Goal: Transaction & Acquisition: Book appointment/travel/reservation

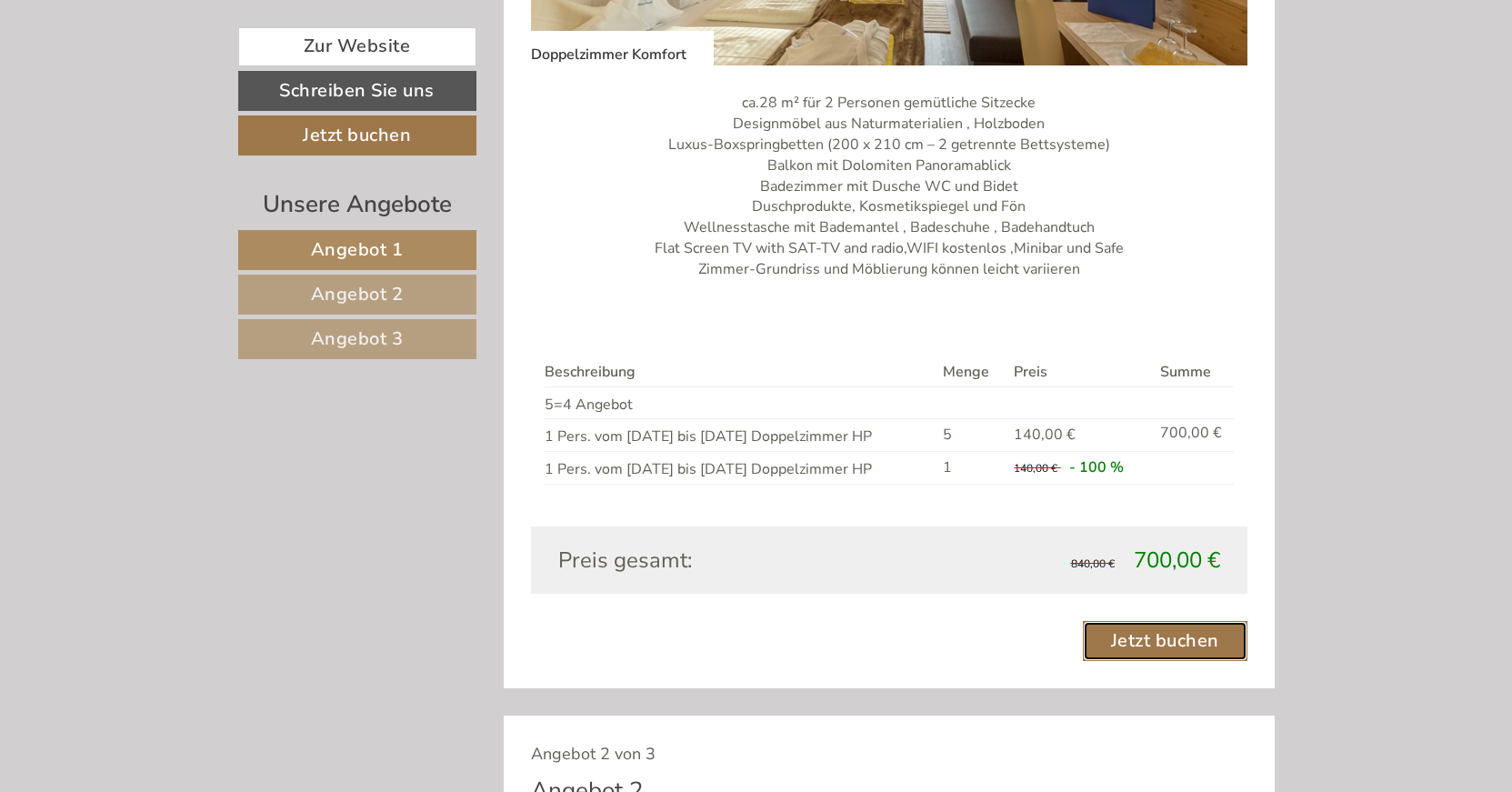
click at [1182, 639] on link "Jetzt buchen" at bounding box center [1166, 641] width 165 height 40
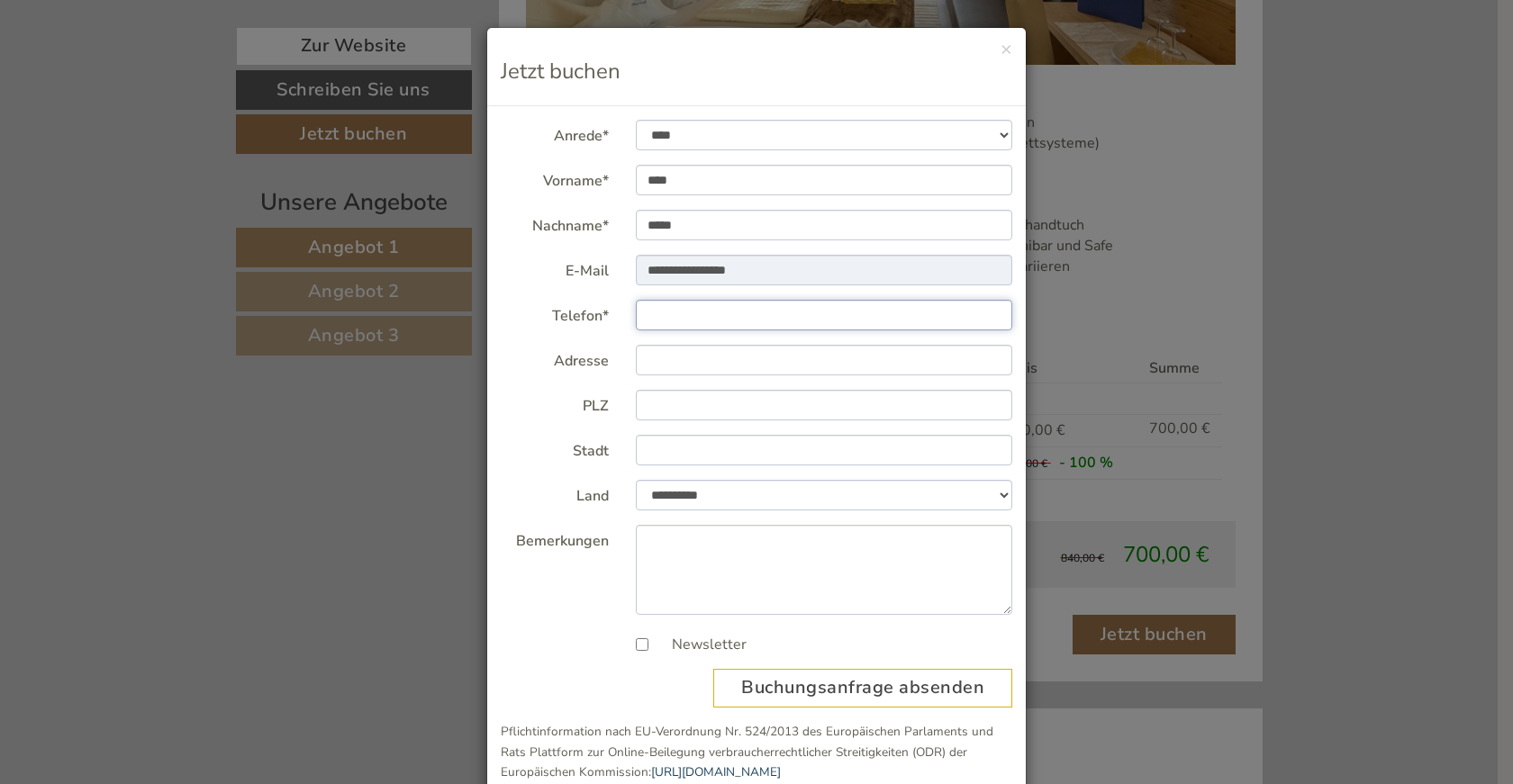
click at [688, 312] on input "Telefon*" at bounding box center [825, 315] width 378 height 31
type input "********"
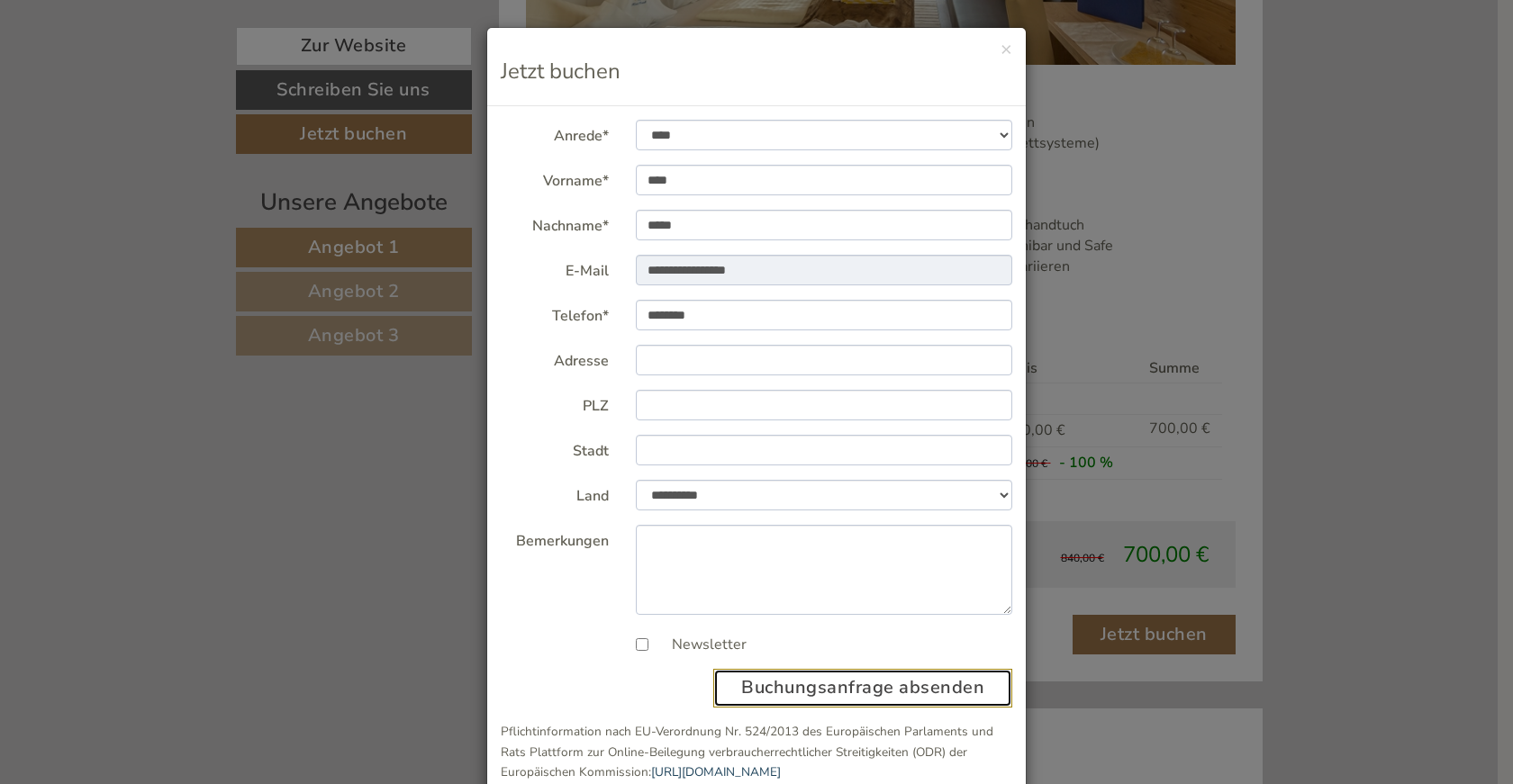
click at [755, 694] on button "Buchungsanfrage absenden" at bounding box center [862, 688] width 299 height 38
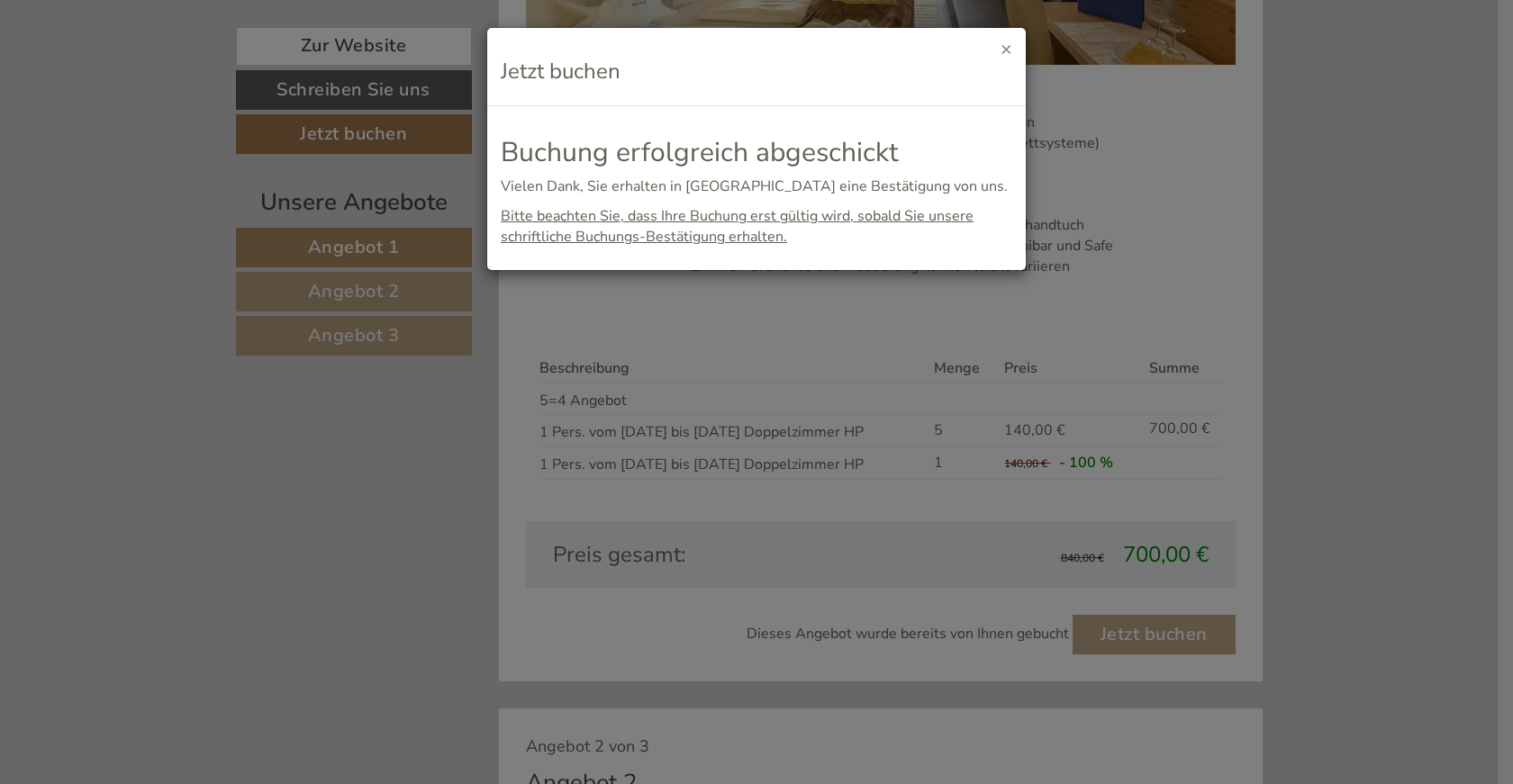
click at [1011, 50] on button "×" at bounding box center [1006, 49] width 12 height 19
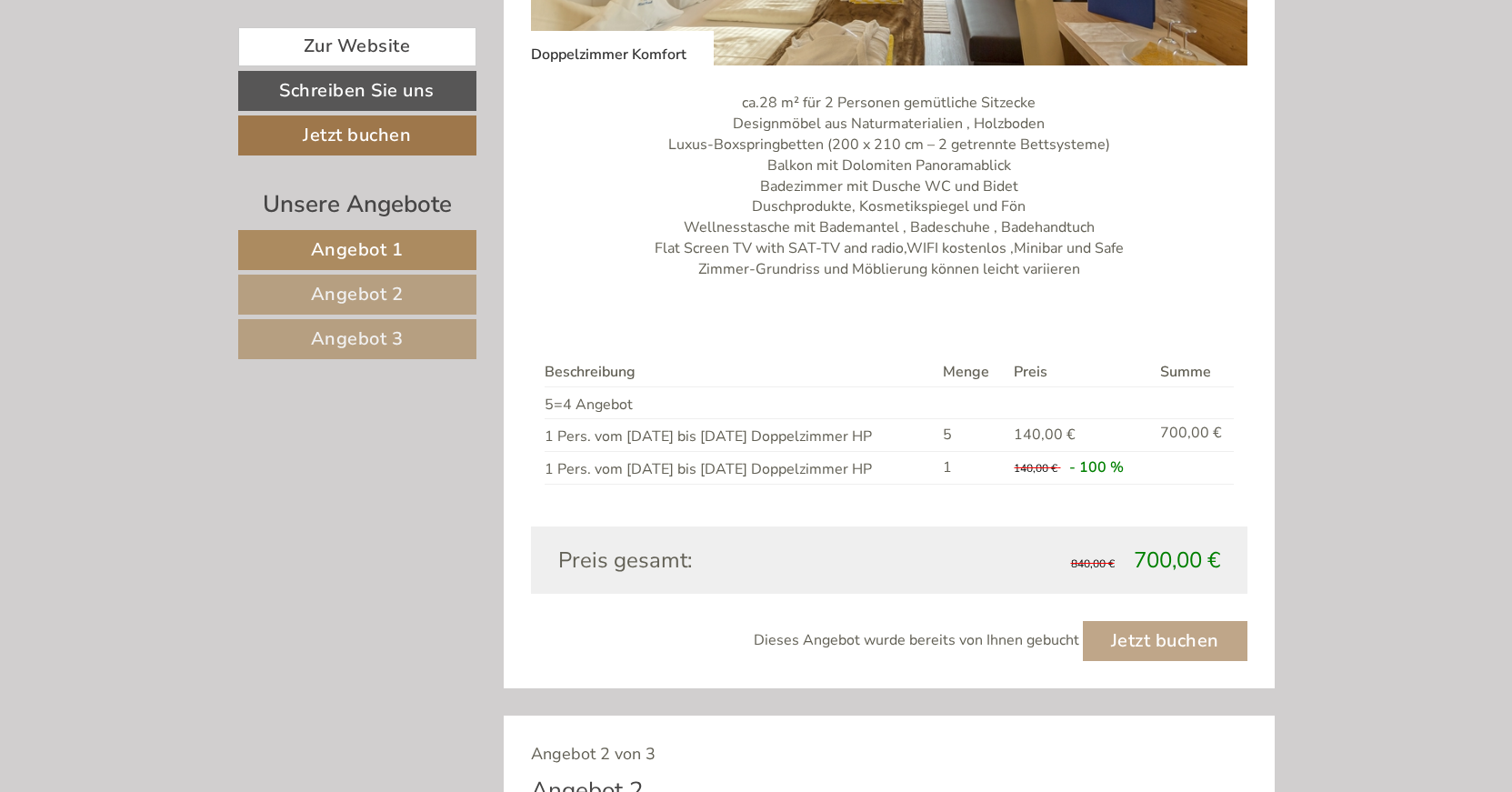
click at [369, 290] on span "Angebot 2" at bounding box center [357, 293] width 93 height 24
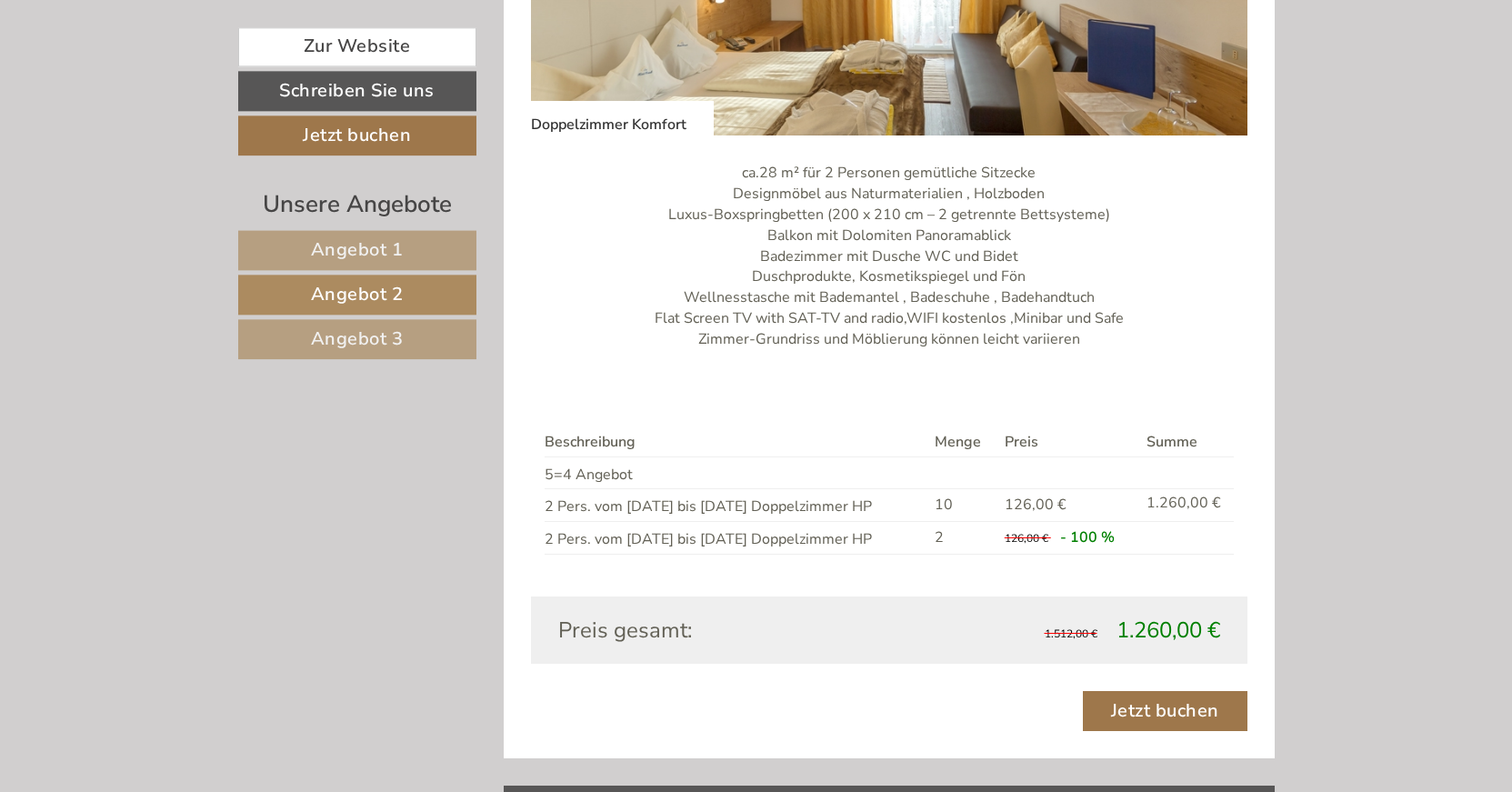
scroll to position [1646, 0]
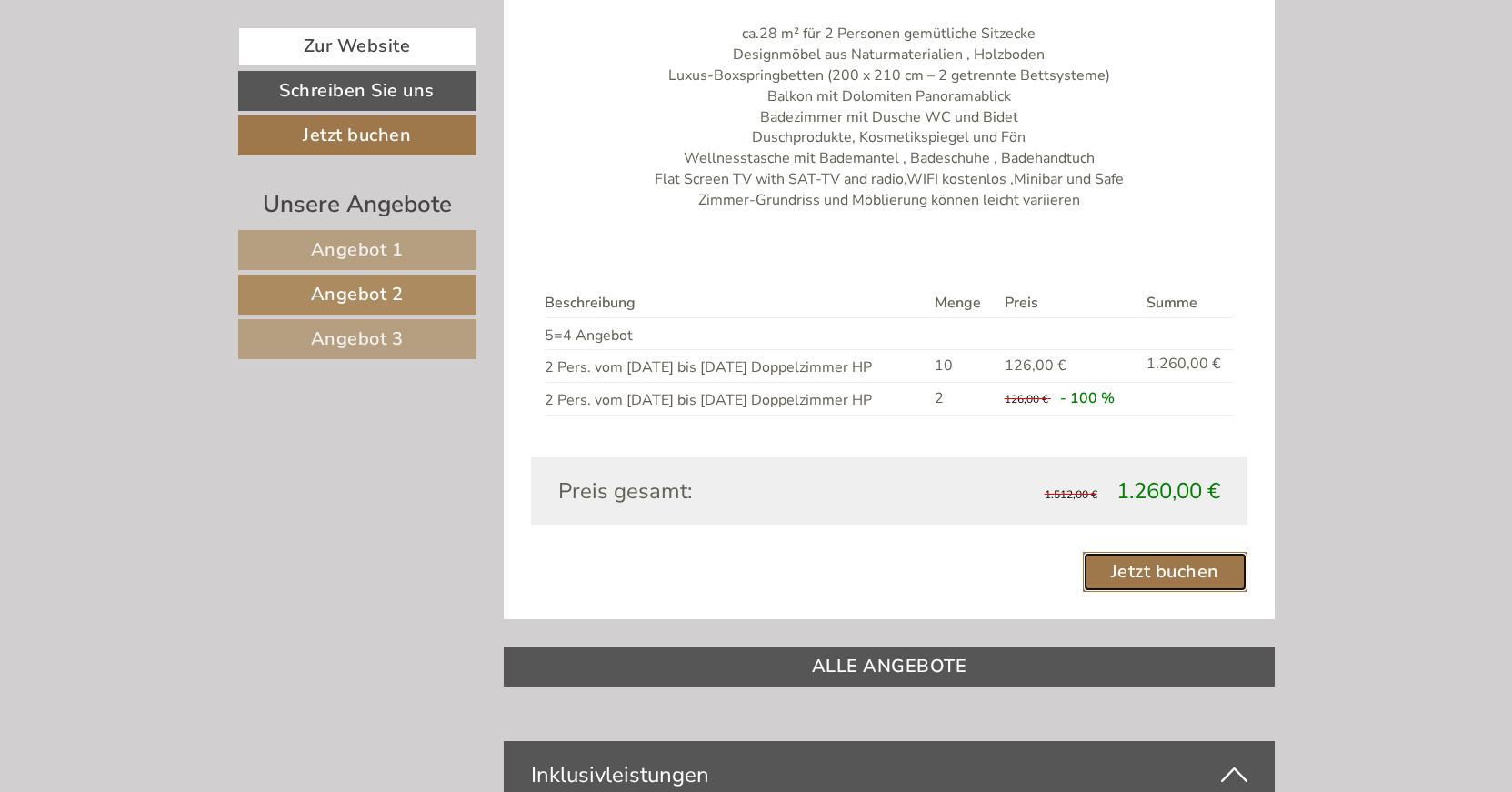
click at [1159, 562] on link "Jetzt buchen" at bounding box center [1166, 572] width 165 height 40
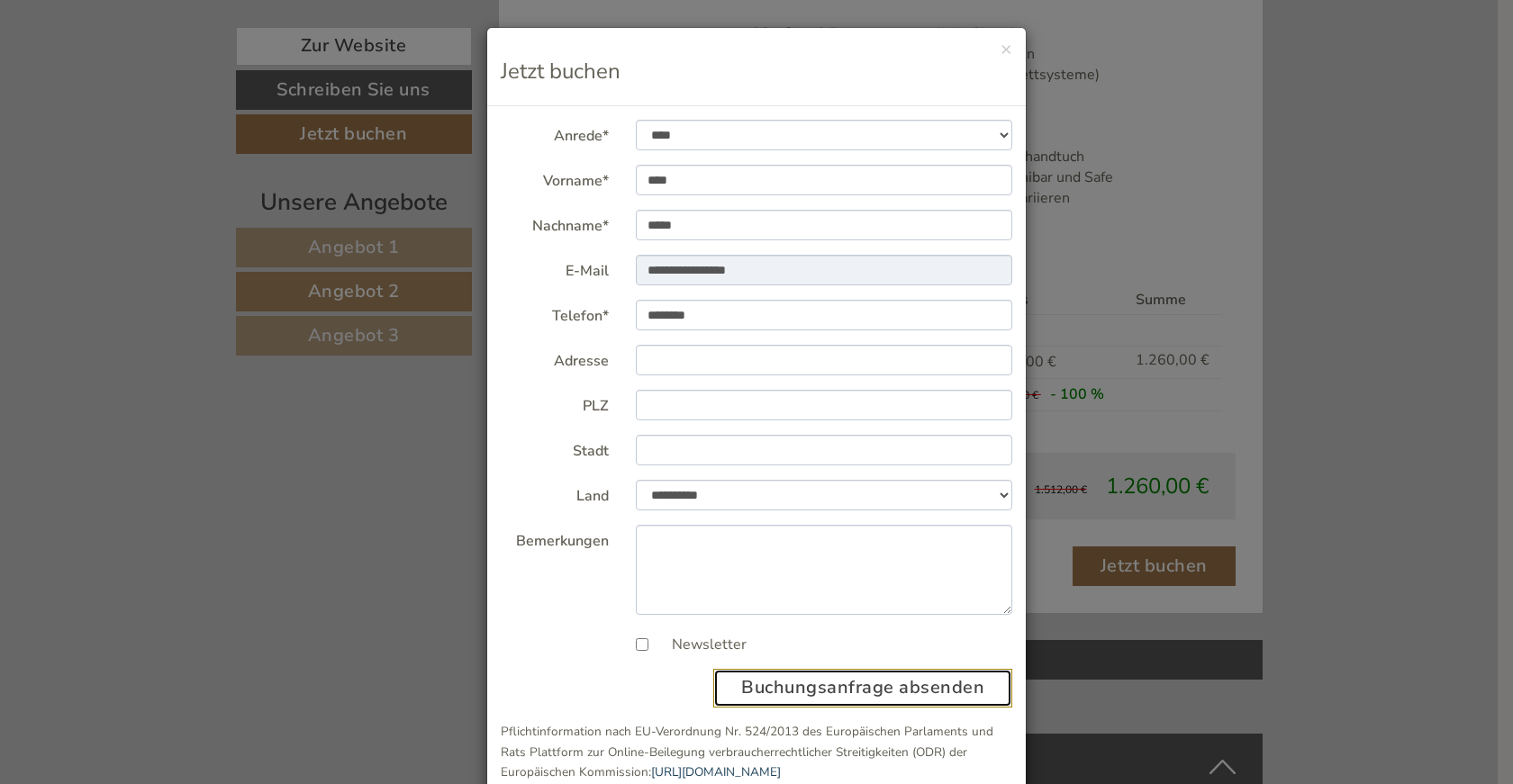
click at [848, 681] on button "Buchungsanfrage absenden" at bounding box center [862, 688] width 299 height 38
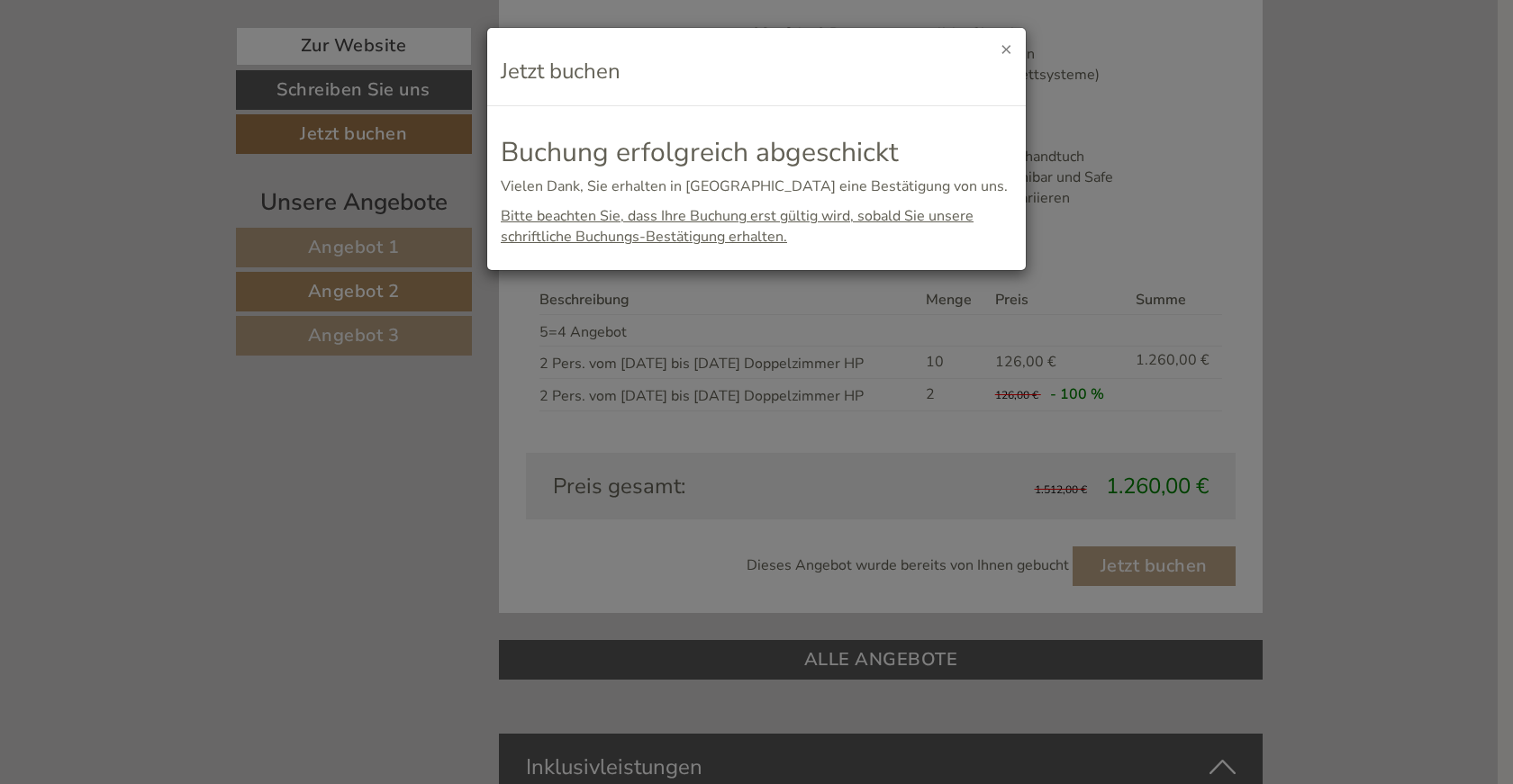
click at [1005, 44] on button "×" at bounding box center [1006, 49] width 12 height 19
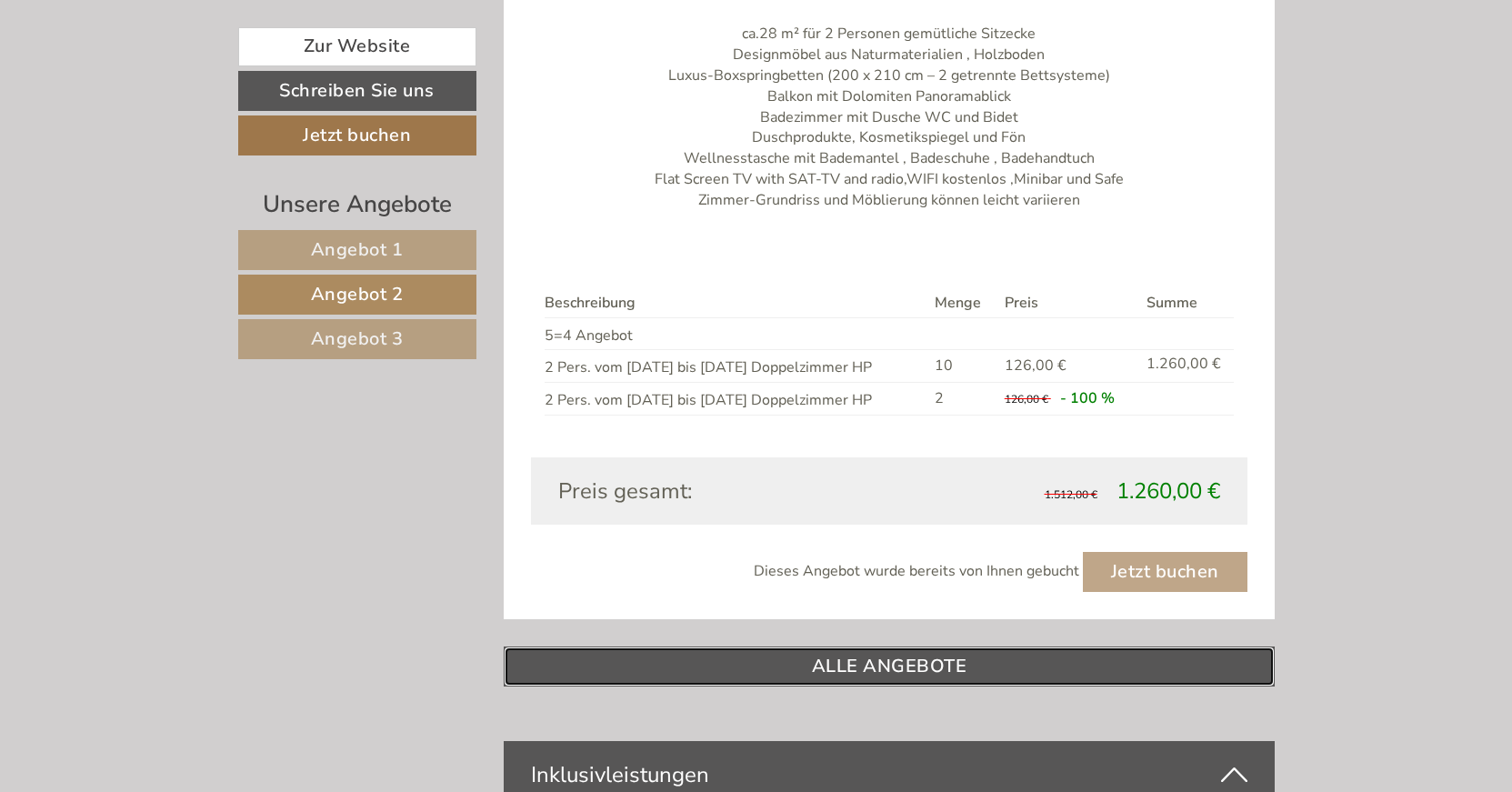
click at [932, 668] on link "ALLE ANGEBOTE" at bounding box center [889, 666] width 772 height 40
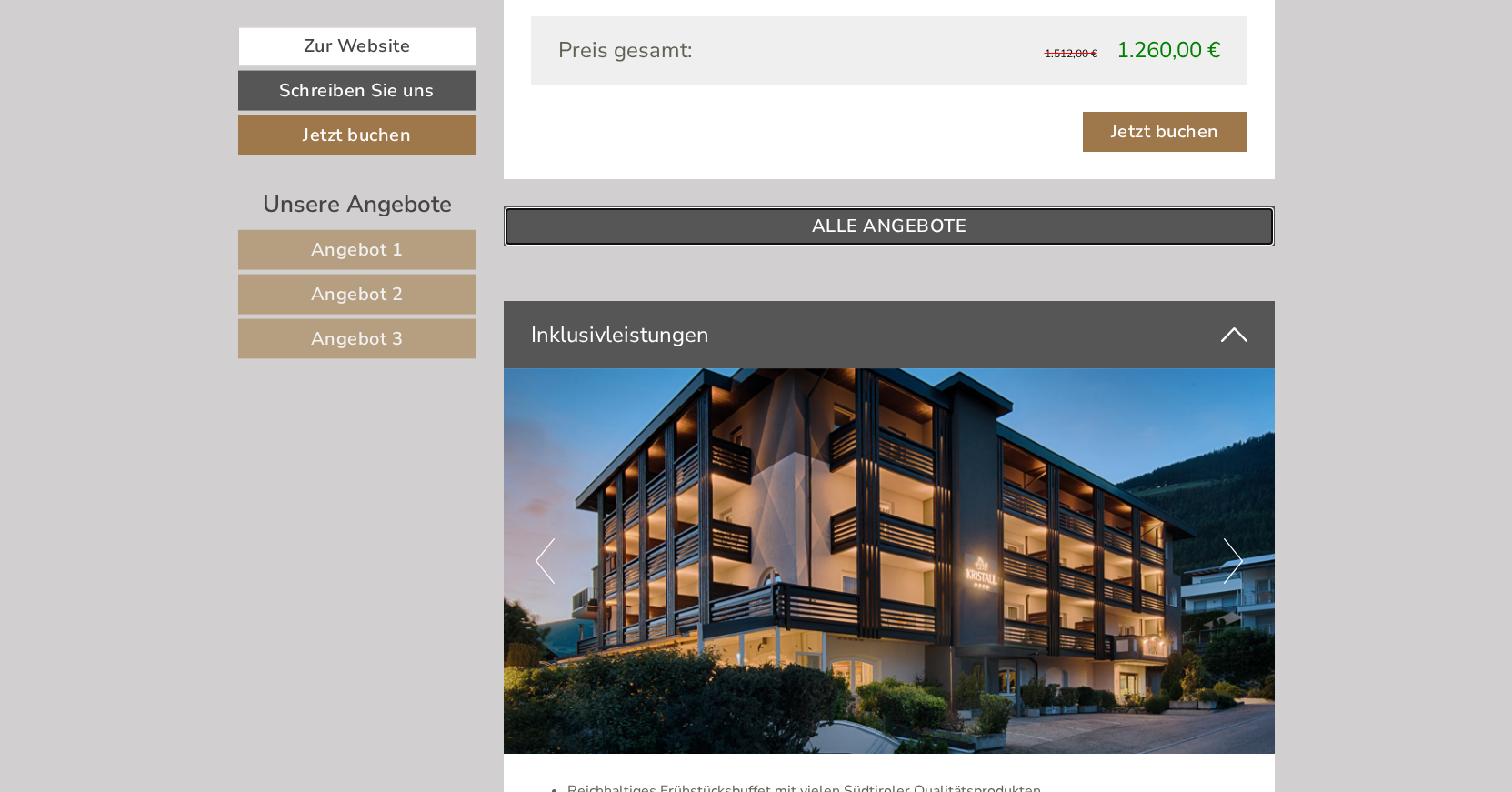
scroll to position [4430, 0]
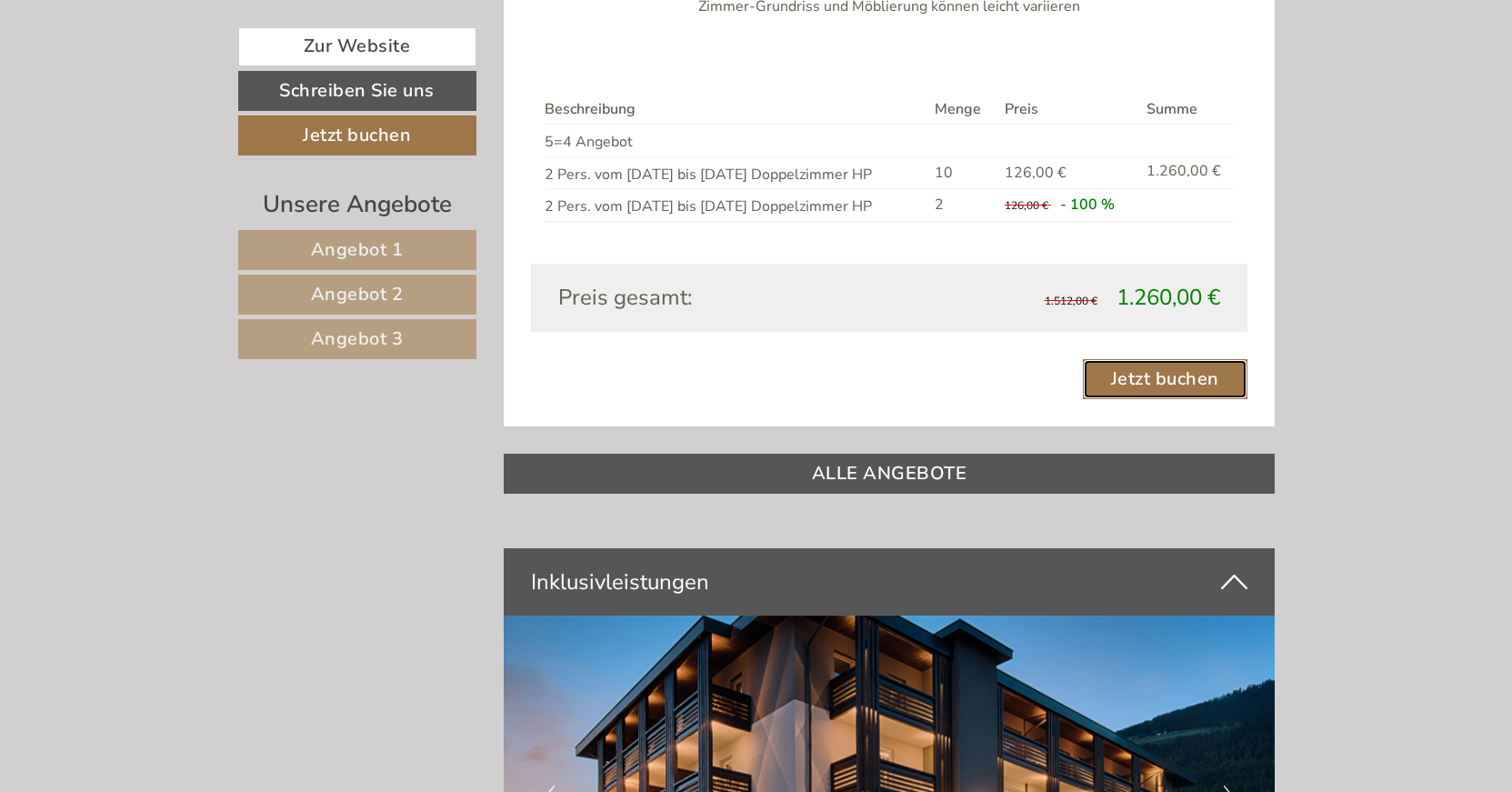
click at [1156, 368] on link "Jetzt buchen" at bounding box center [1166, 379] width 165 height 40
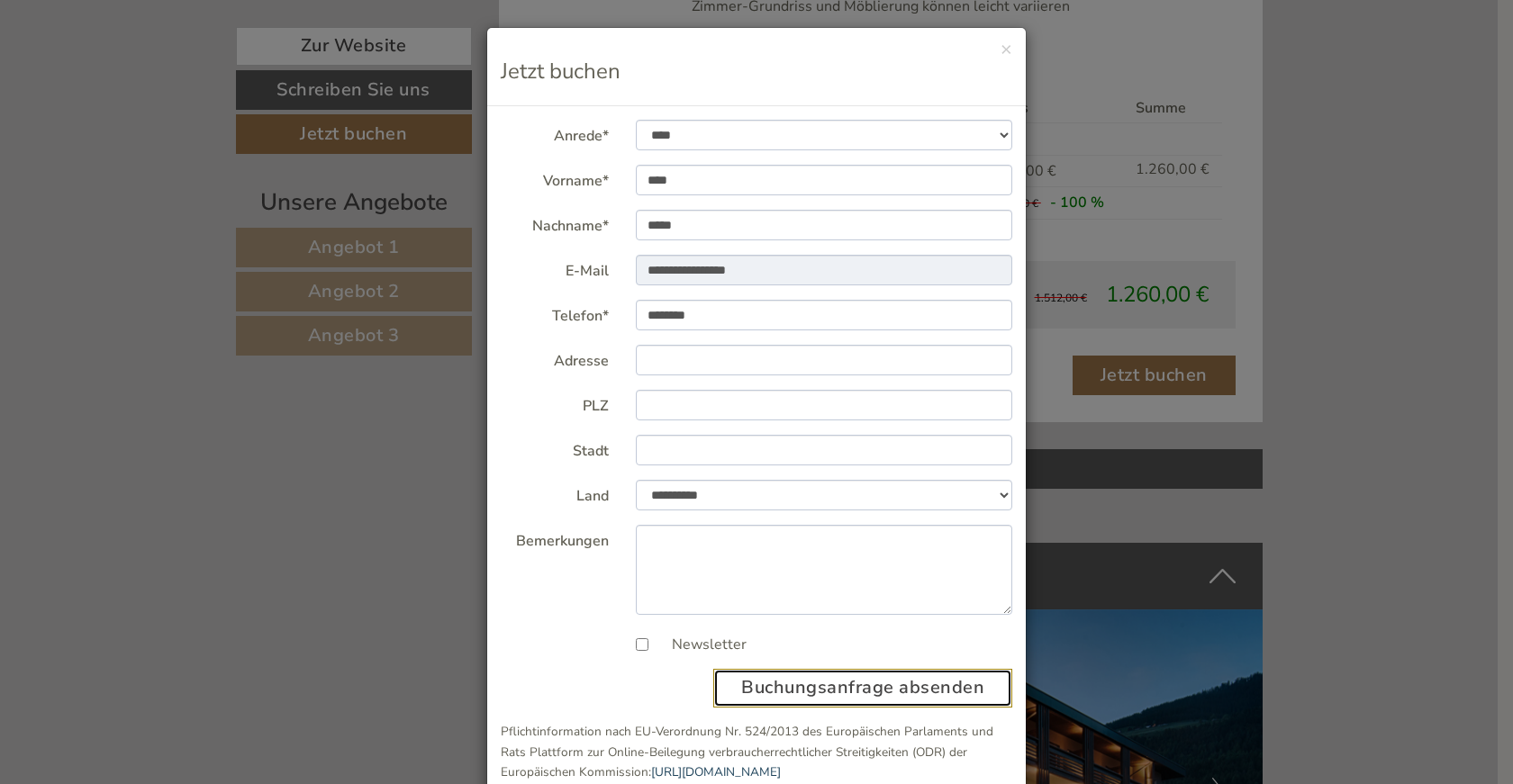
click at [886, 698] on button "Buchungsanfrage absenden" at bounding box center [862, 688] width 299 height 38
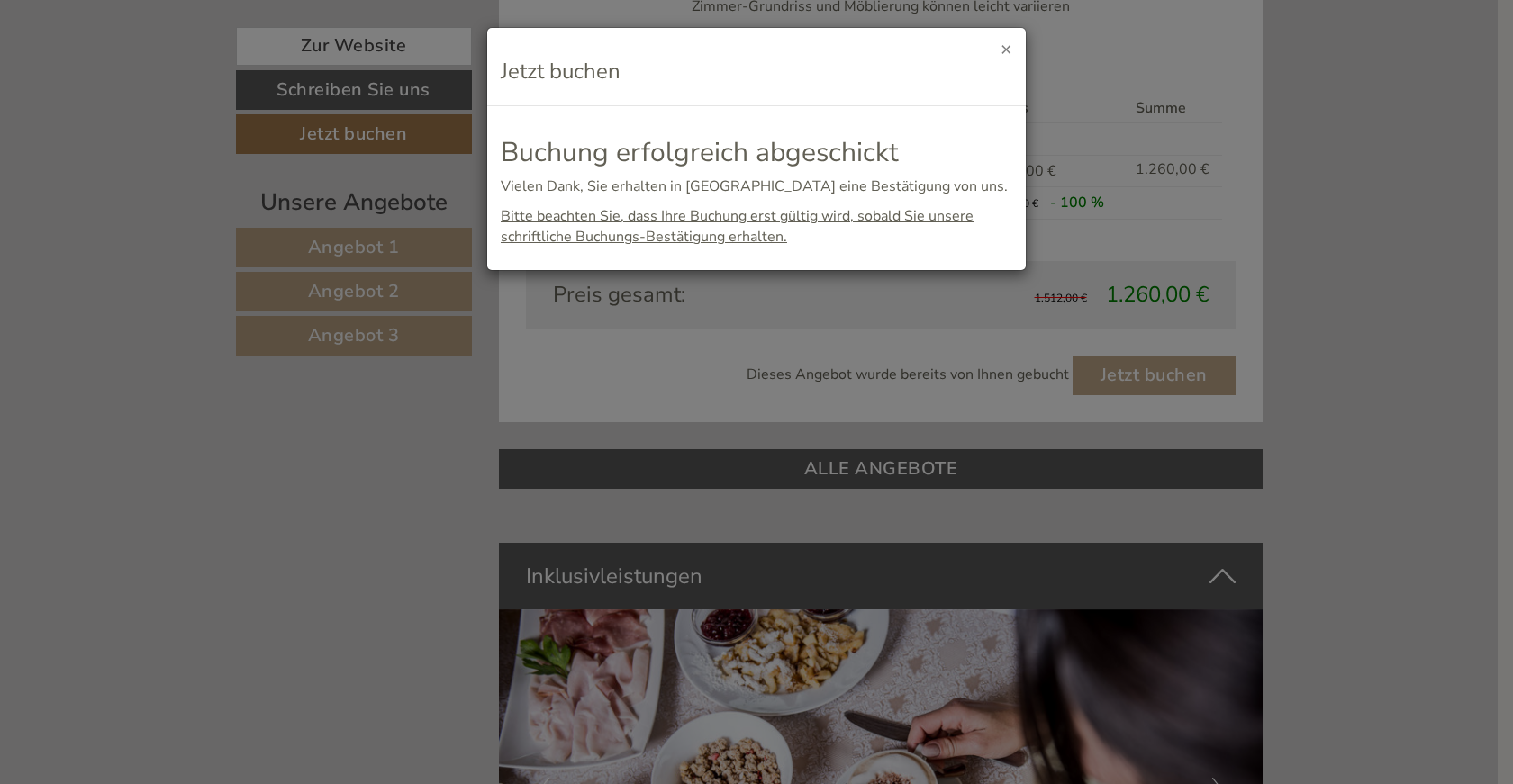
click at [1010, 52] on button "×" at bounding box center [1006, 49] width 12 height 19
